Goal: Information Seeking & Learning: Learn about a topic

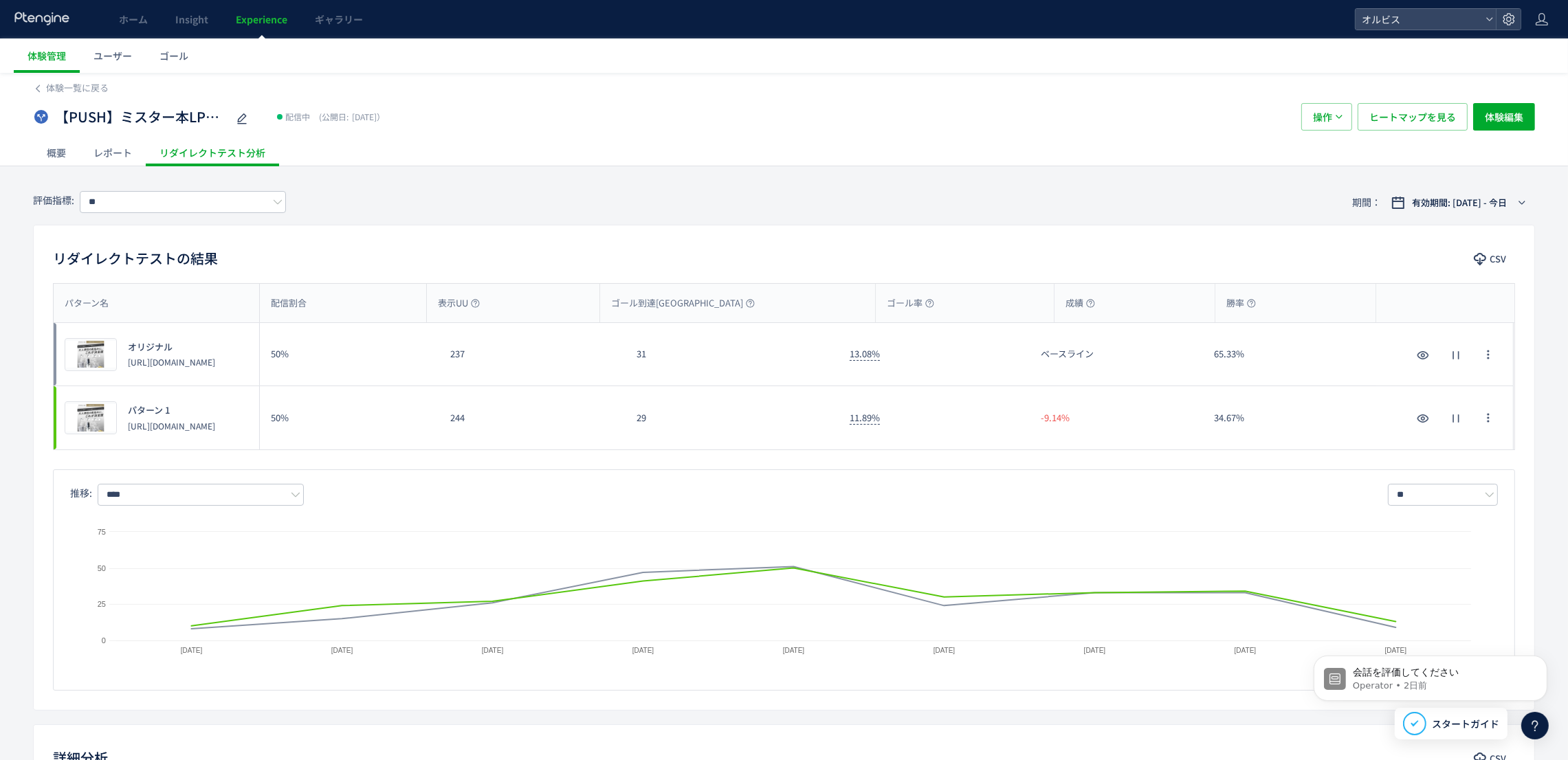
click at [831, 106] on div "【PUSH】ミスター本LPO検証 配信中 (公開日: [DATE]）" at bounding box center [661, 117] width 1255 height 27
click at [112, 154] on div "レポート" at bounding box center [112, 152] width 66 height 27
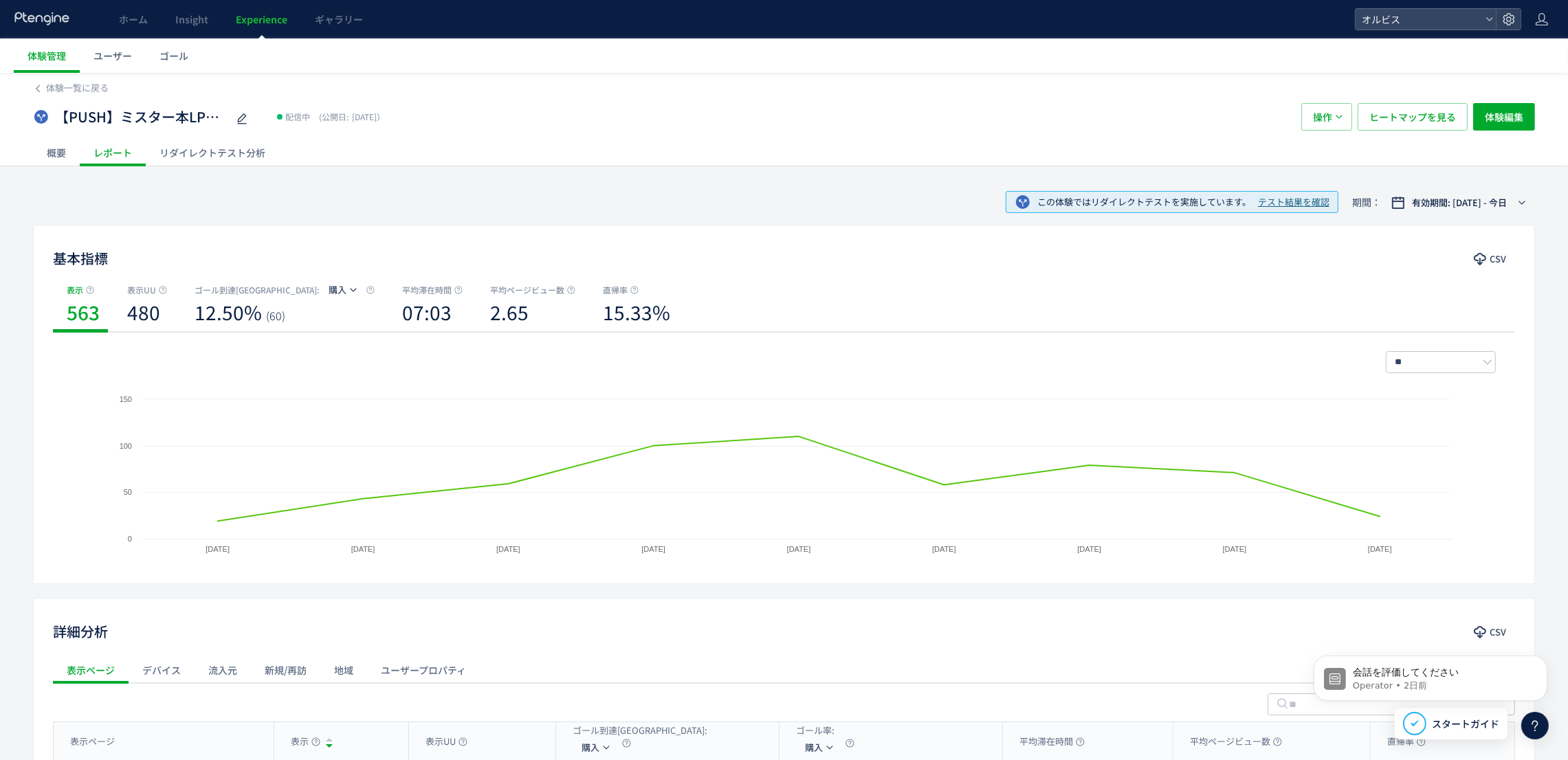
click at [224, 152] on div "リダイレクトテスト分析" at bounding box center [212, 152] width 134 height 27
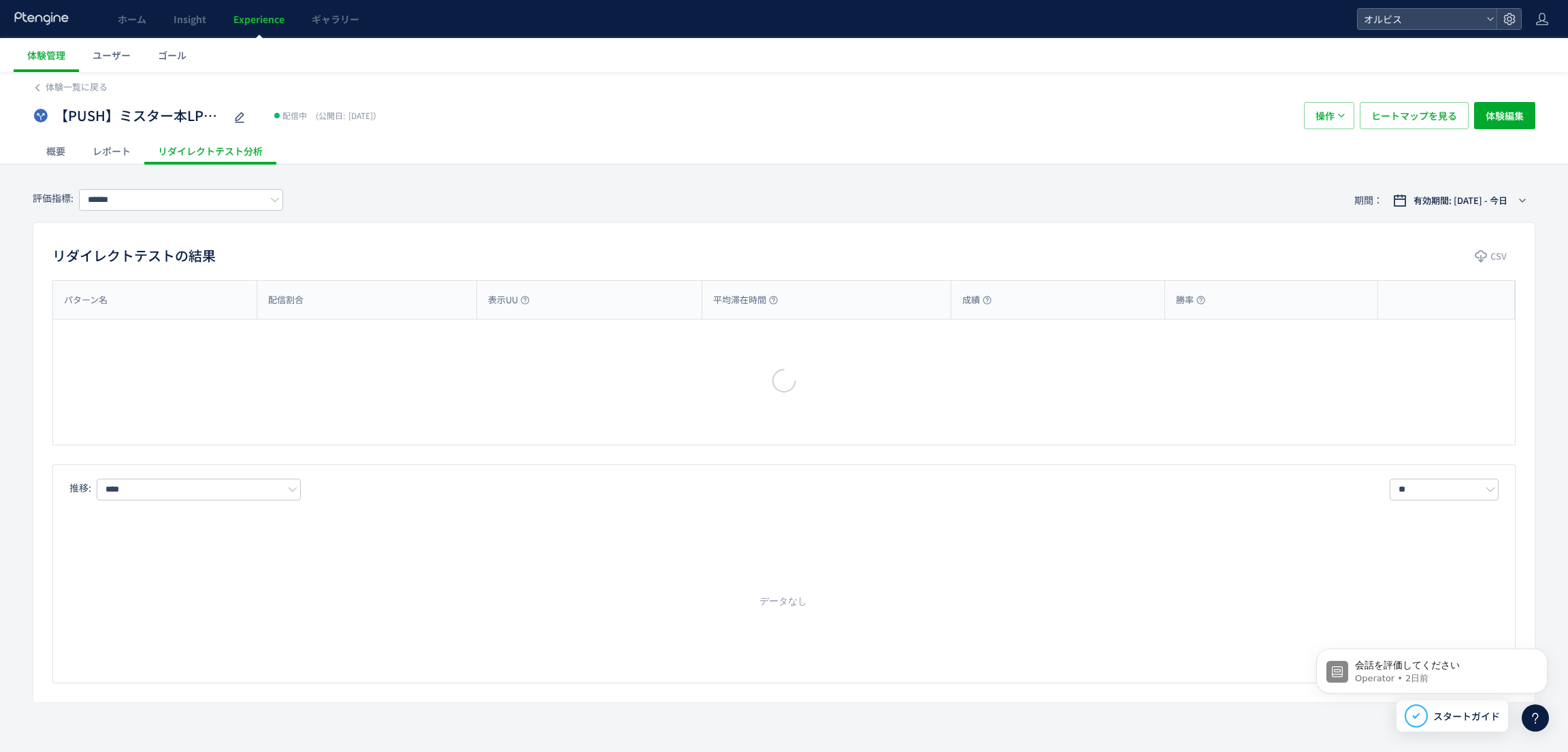
type input "**"
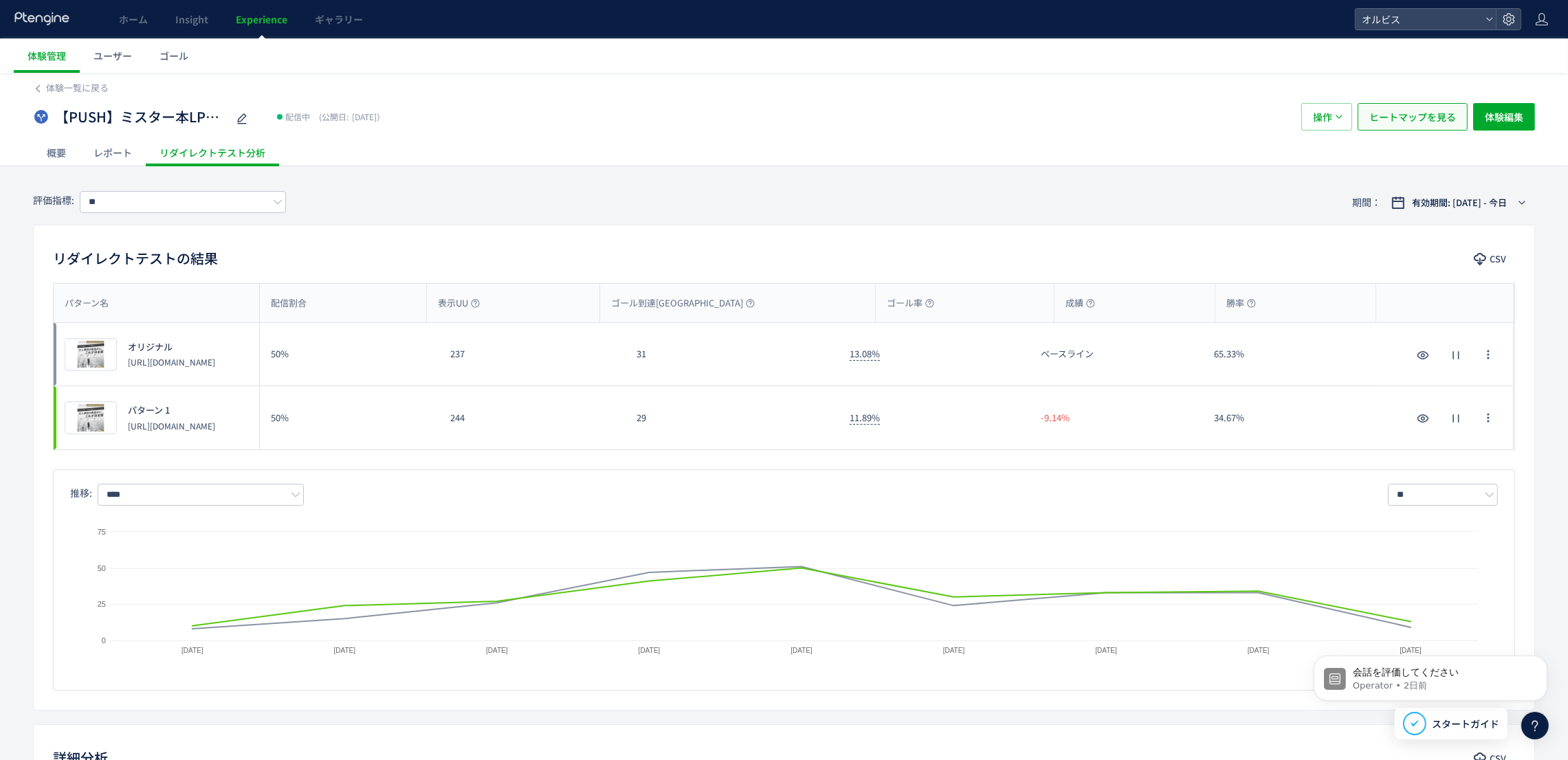
click at [1378, 129] on button "ヒートマップを見る" at bounding box center [1412, 117] width 110 height 27
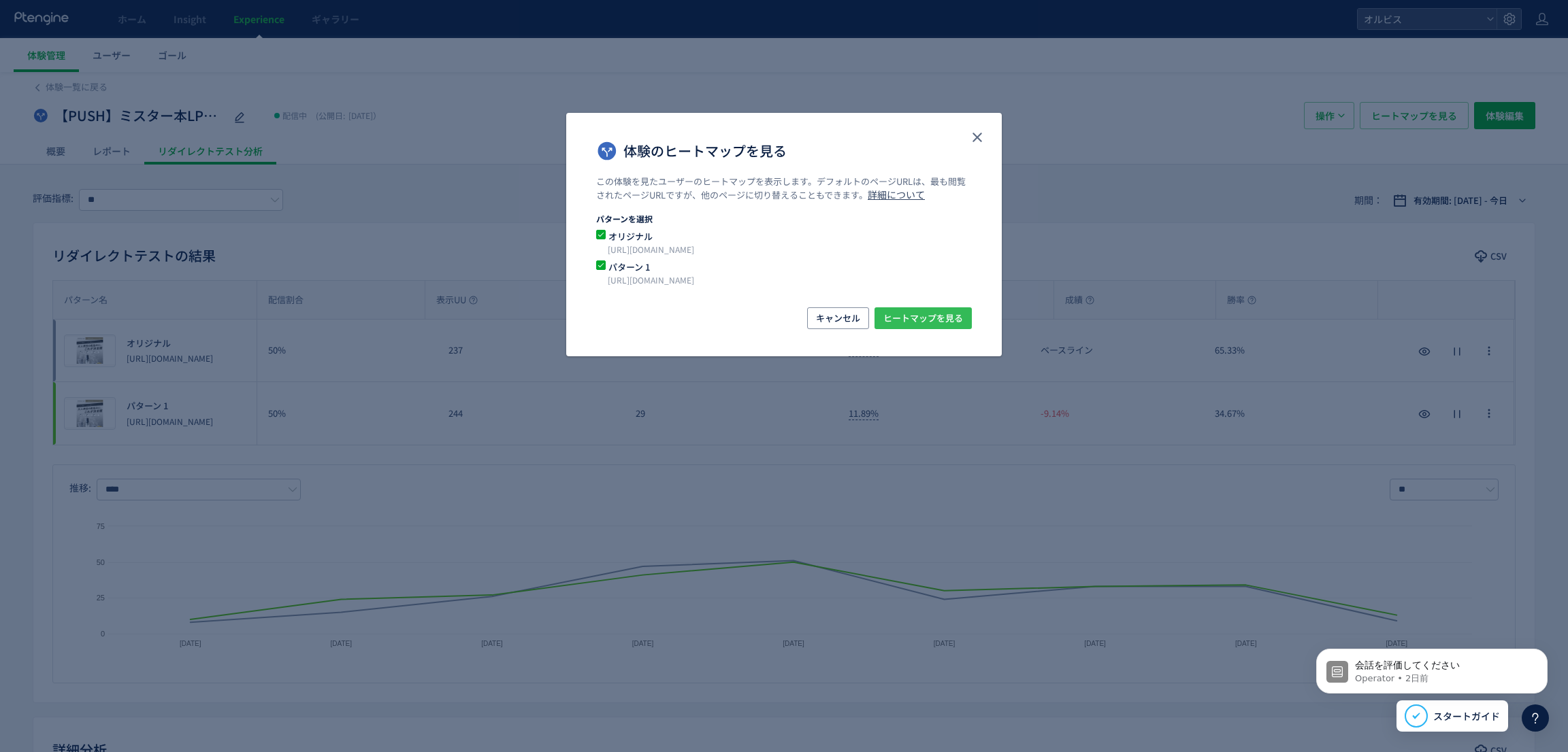
click at [934, 312] on span "ヒートマップを見る" at bounding box center [923, 318] width 80 height 22
